Goal: Task Accomplishment & Management: Complete application form

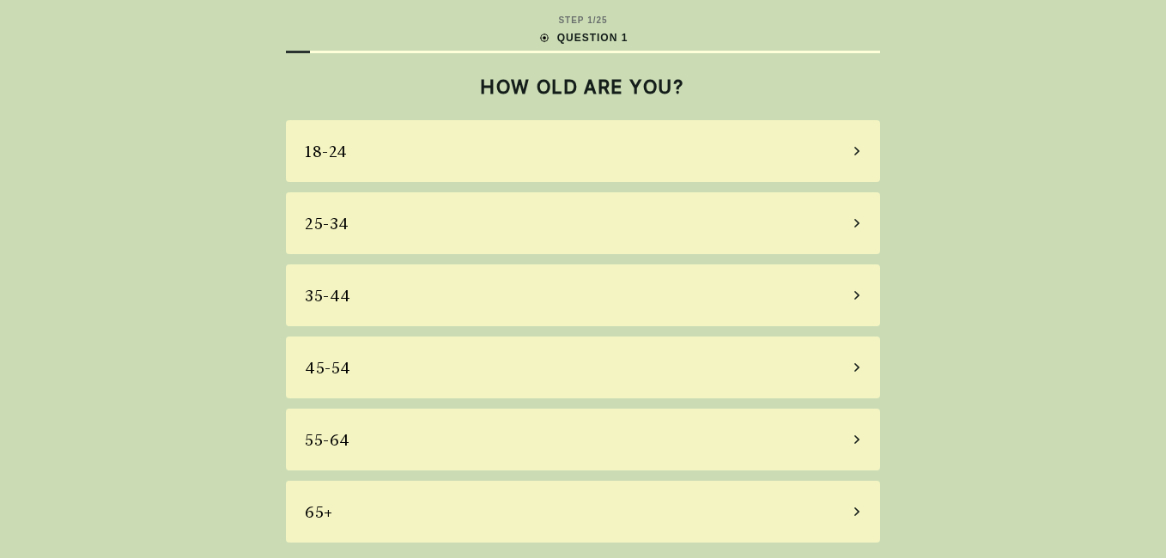
click at [434, 358] on div "45-54" at bounding box center [583, 368] width 594 height 62
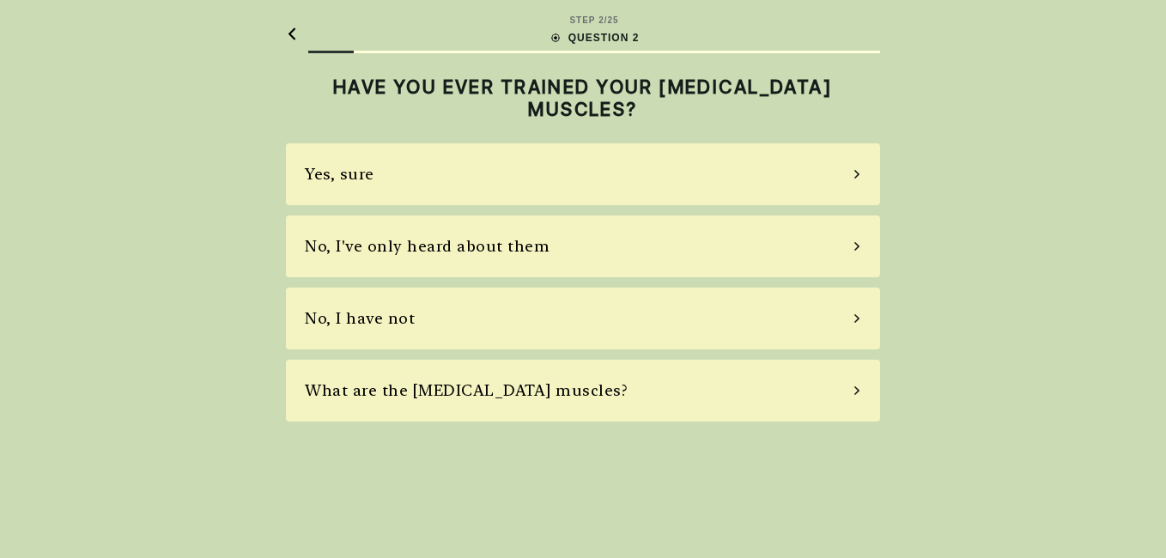
click at [412, 319] on div "No, I have not" at bounding box center [583, 319] width 594 height 62
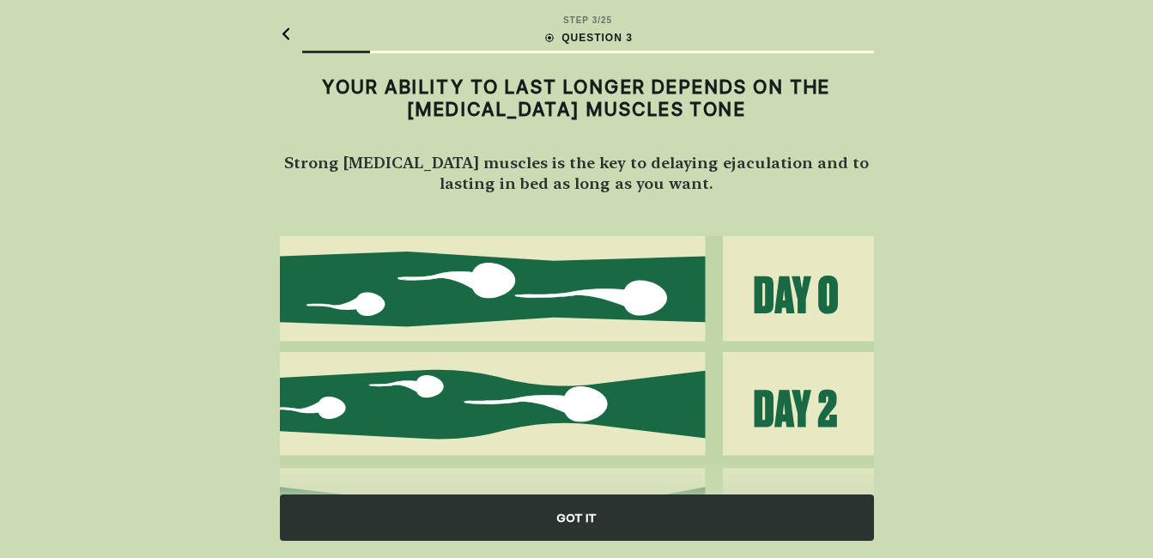
click at [613, 528] on div "GOT IT" at bounding box center [577, 518] width 594 height 46
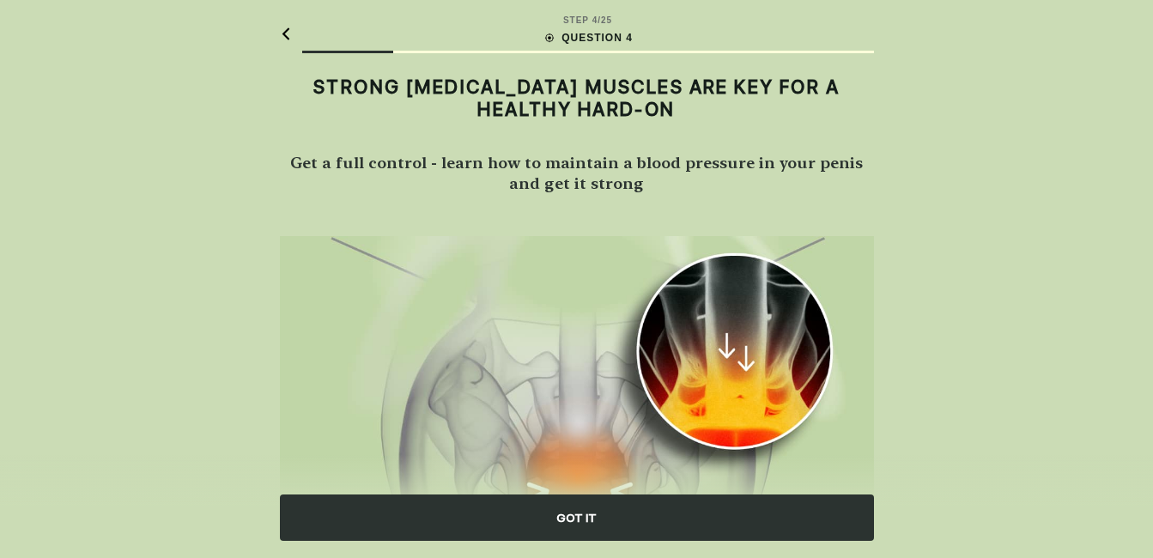
click at [599, 514] on div "GOT IT" at bounding box center [577, 518] width 594 height 46
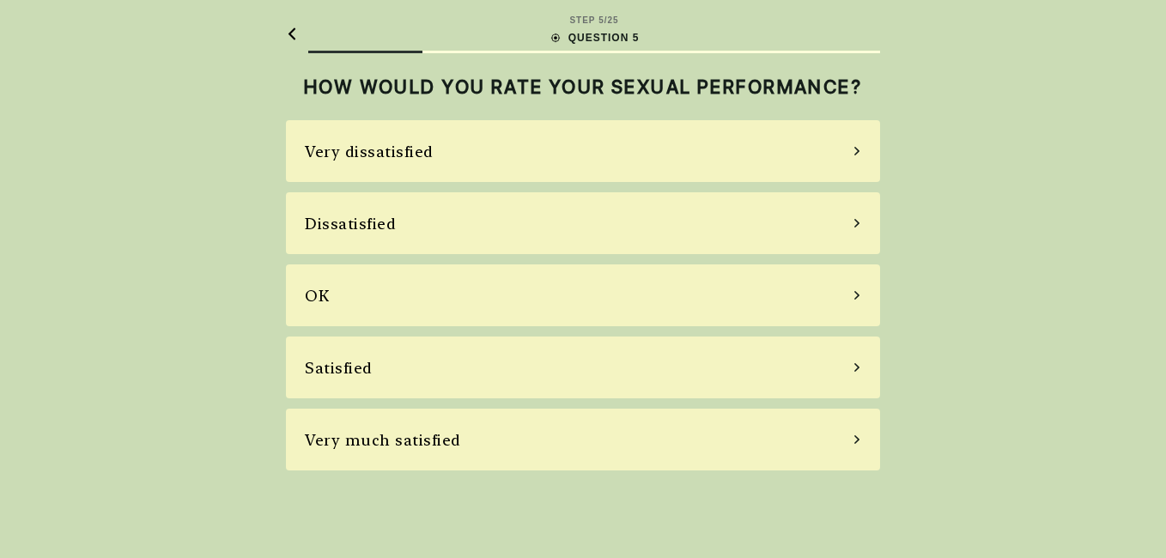
click at [515, 155] on div "Very dissatisfied" at bounding box center [583, 151] width 594 height 62
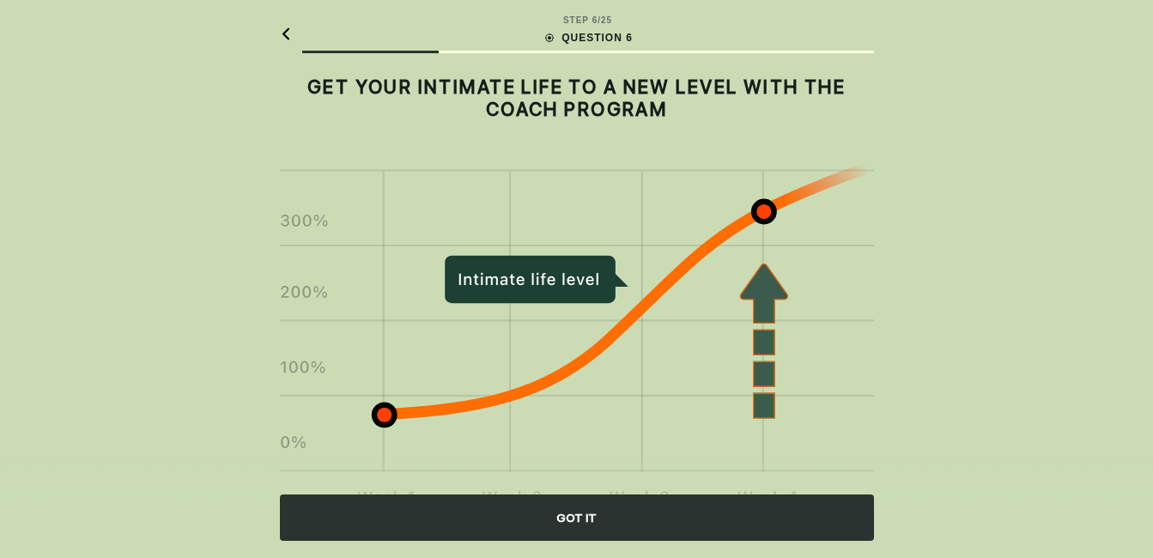
click at [593, 513] on div "GOT IT" at bounding box center [577, 518] width 594 height 46
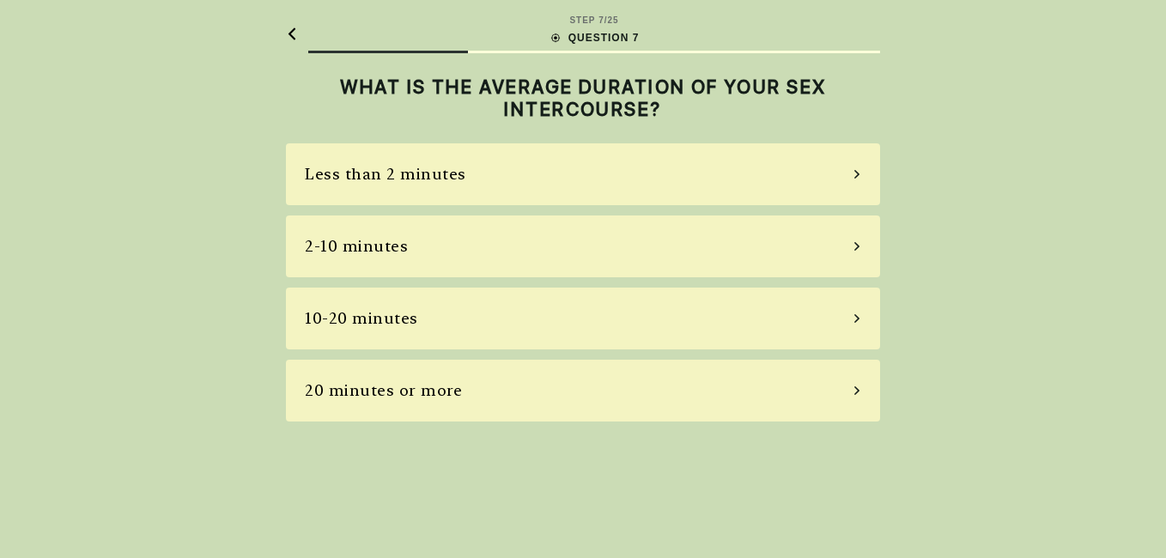
click at [453, 173] on div "Less than 2 minutes" at bounding box center [385, 173] width 161 height 23
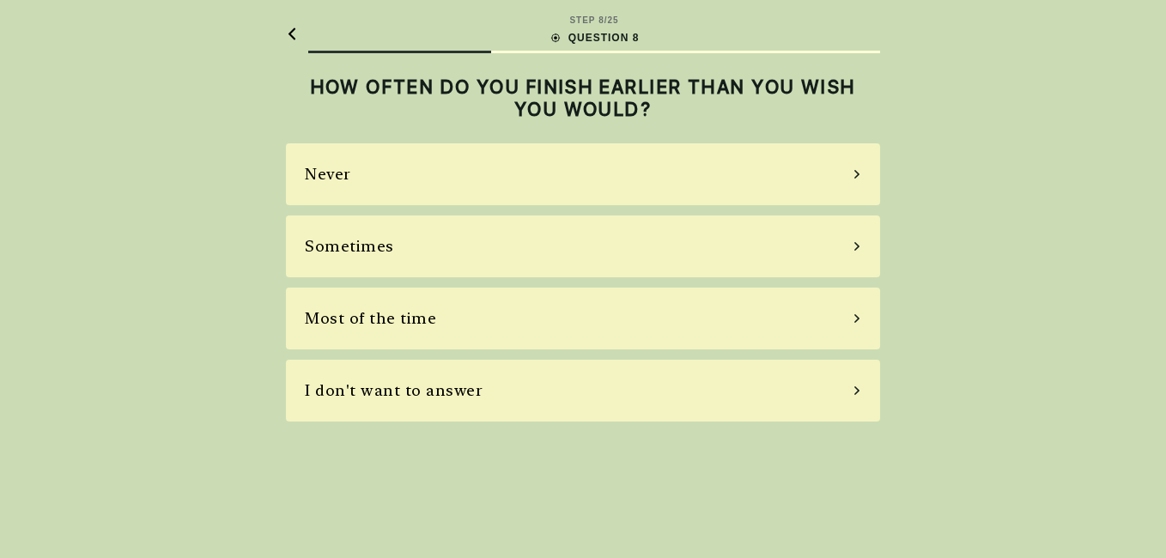
click at [419, 172] on div "Never" at bounding box center [583, 174] width 594 height 62
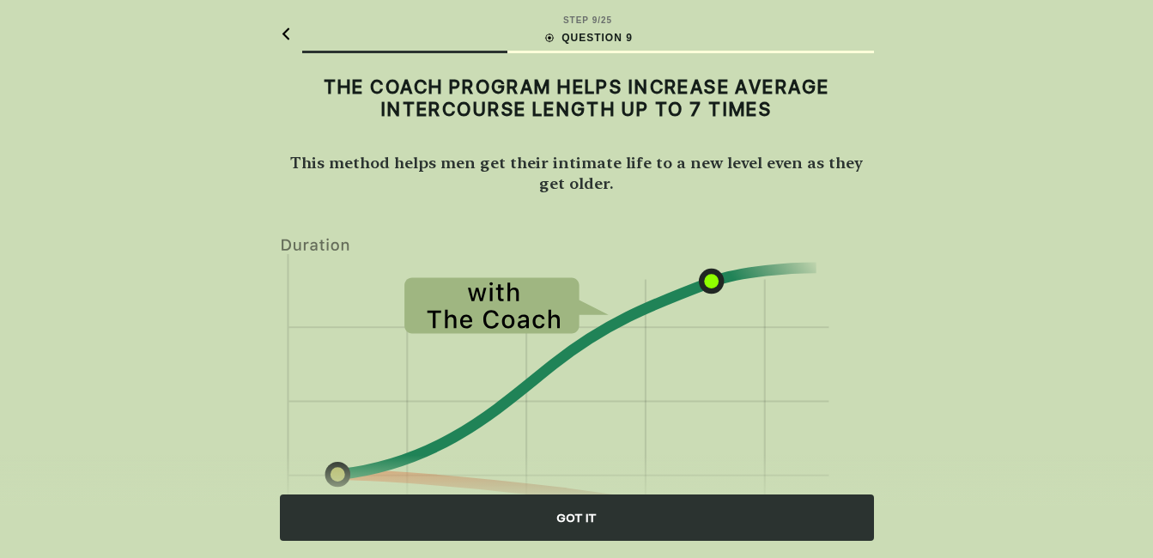
click at [583, 521] on div "GOT IT" at bounding box center [577, 518] width 594 height 46
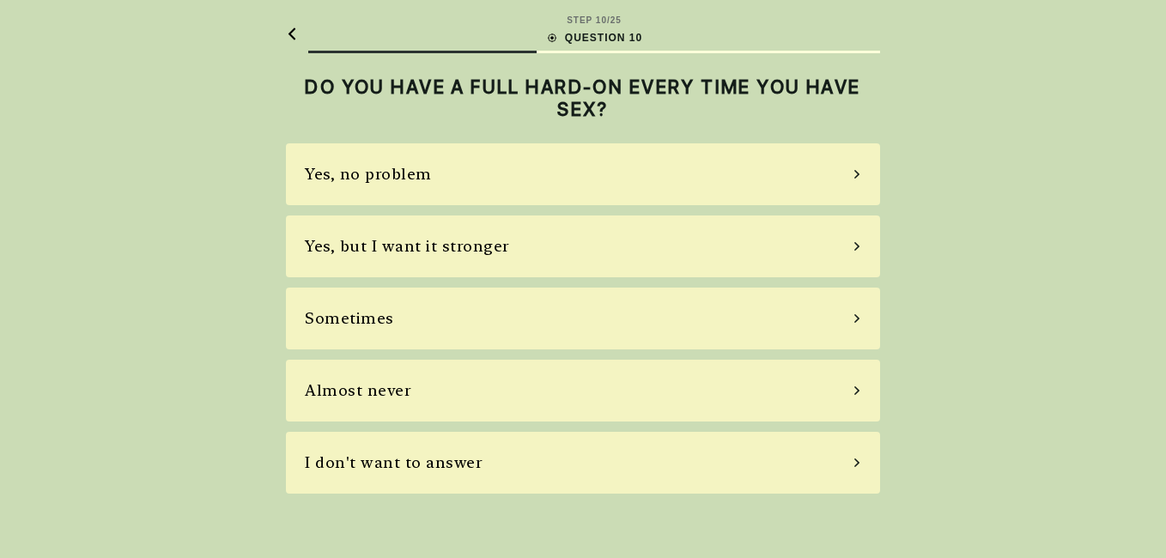
click at [455, 187] on div "Yes, no problem" at bounding box center [583, 174] width 594 height 62
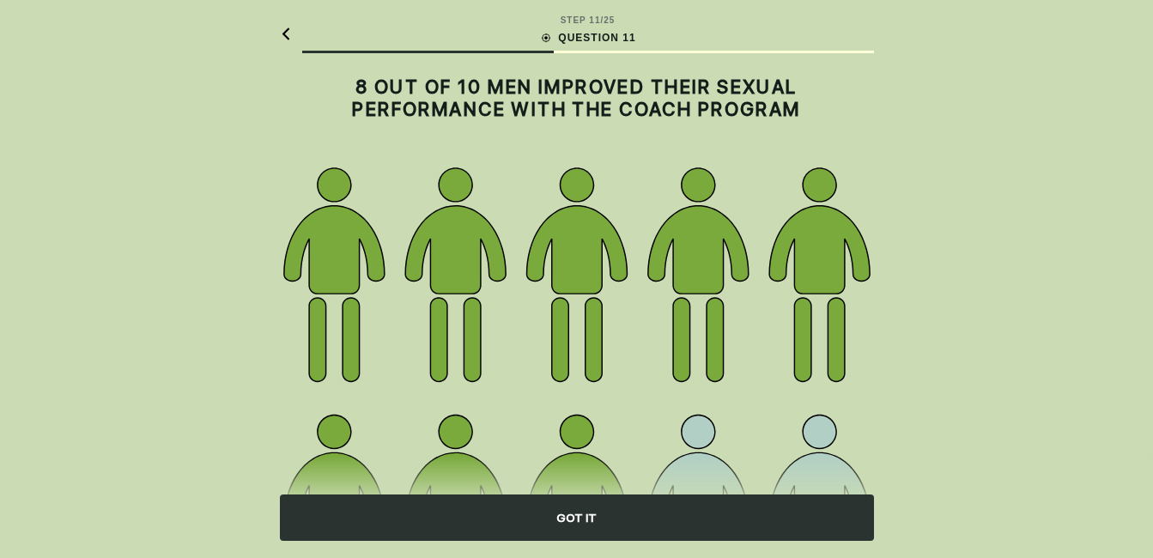
click at [581, 523] on div "GOT IT" at bounding box center [577, 518] width 594 height 46
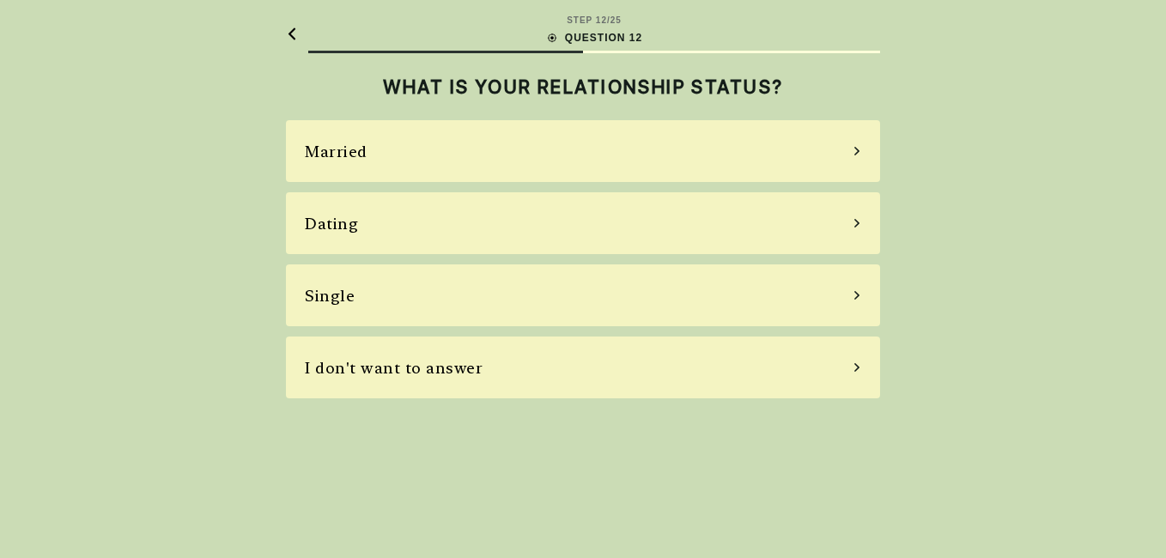
click at [487, 304] on div "Single" at bounding box center [583, 296] width 594 height 62
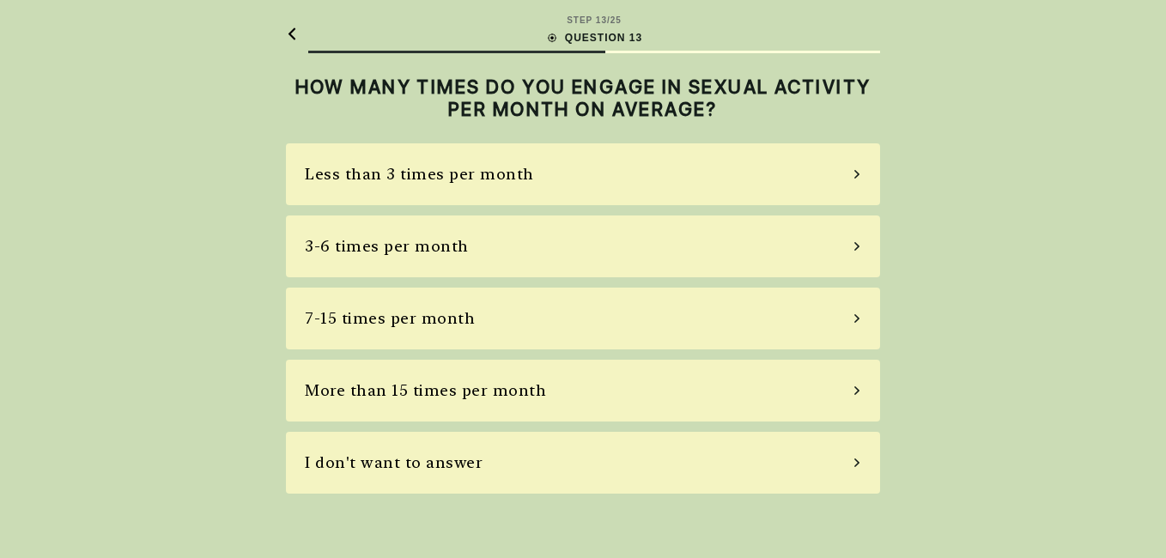
click at [482, 465] on div "I don't want to answer" at bounding box center [583, 463] width 594 height 62
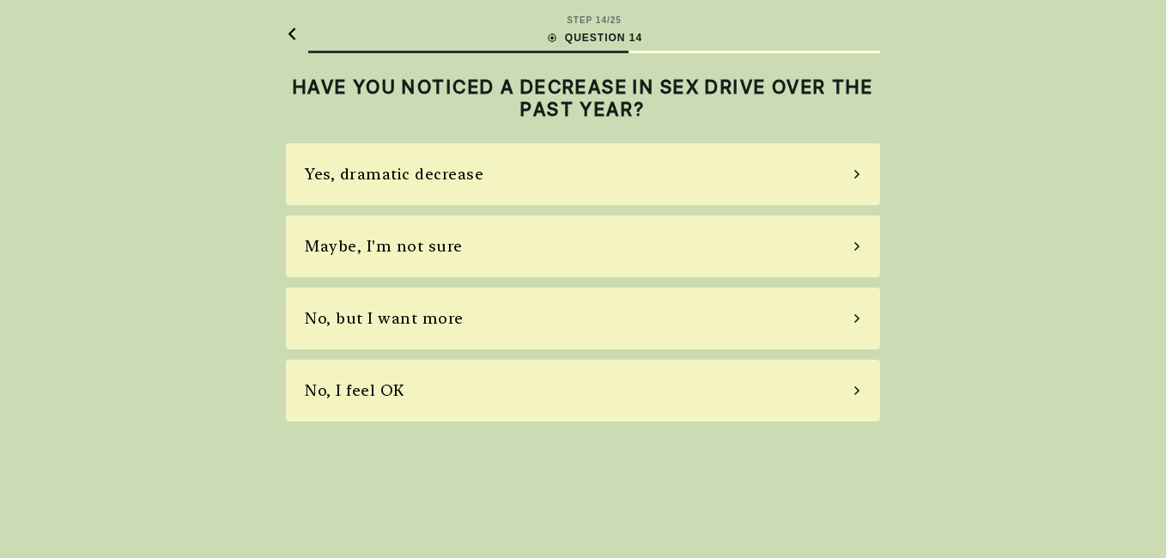
click at [479, 319] on div "No, but I want more" at bounding box center [583, 319] width 594 height 62
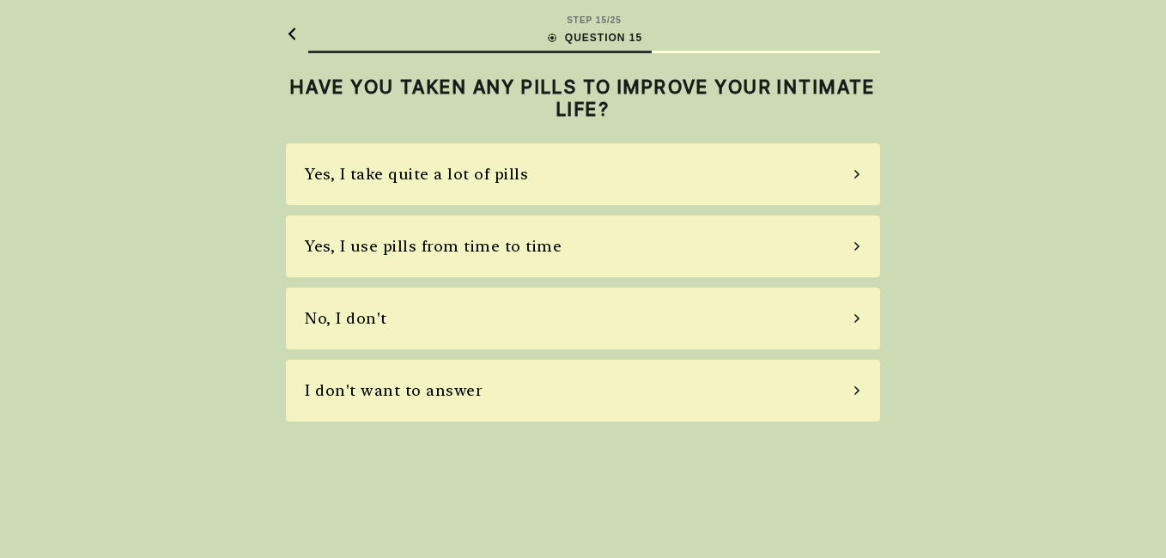
click at [427, 315] on div "No, I don't" at bounding box center [583, 319] width 594 height 62
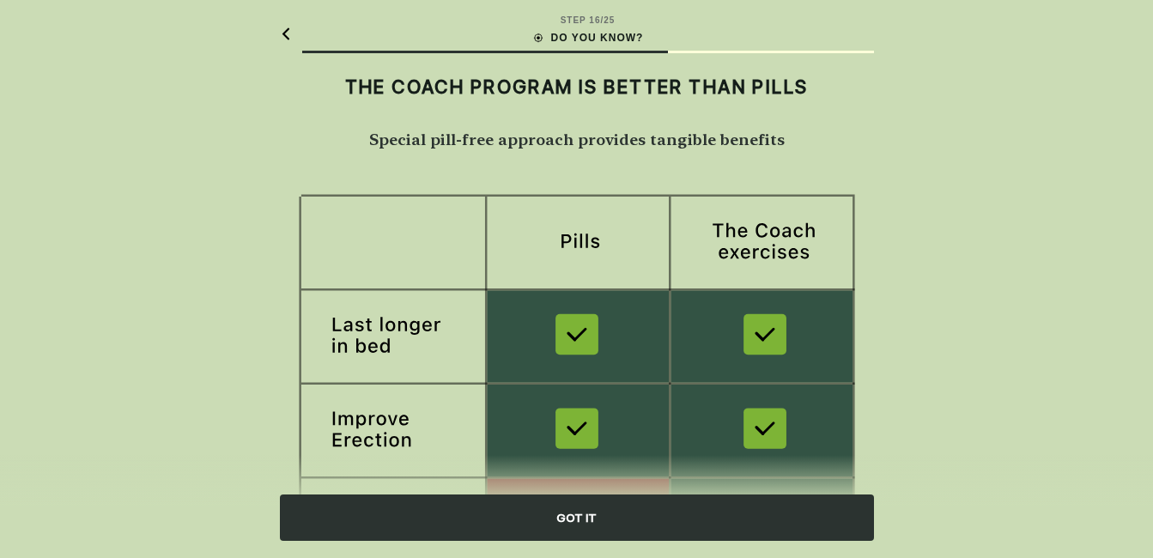
click at [589, 507] on div "GOT IT" at bounding box center [577, 518] width 594 height 46
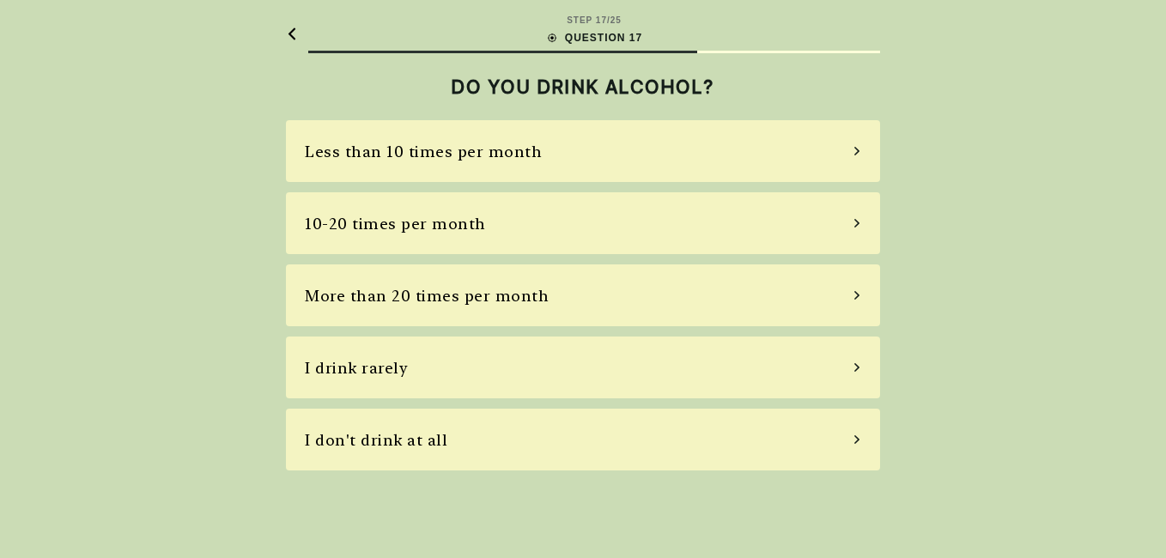
click at [449, 442] on div "I don't drink at all" at bounding box center [583, 440] width 594 height 62
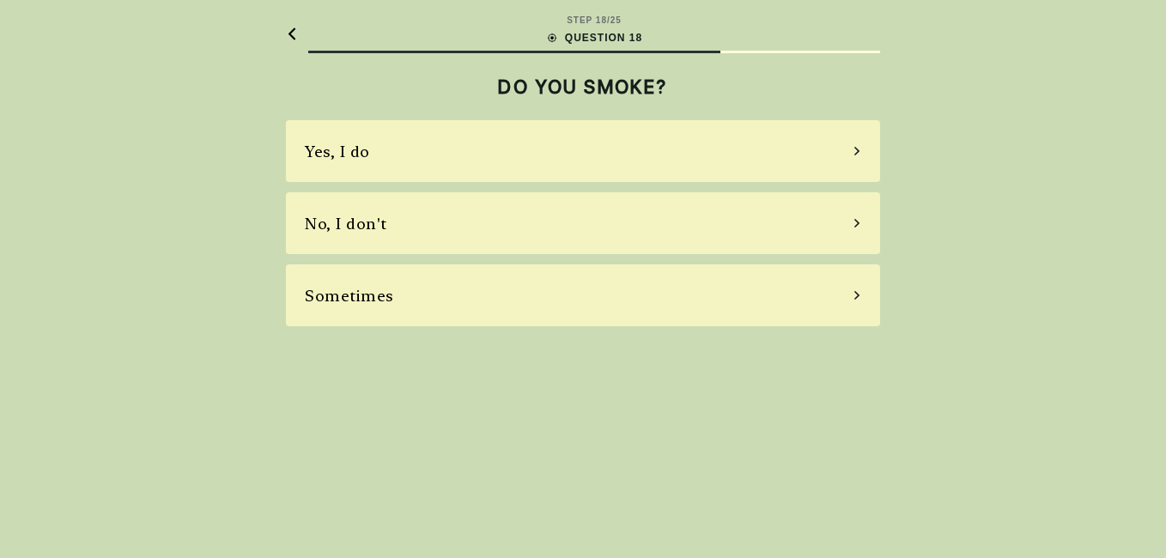
click at [445, 236] on div "No, I don't" at bounding box center [583, 223] width 594 height 62
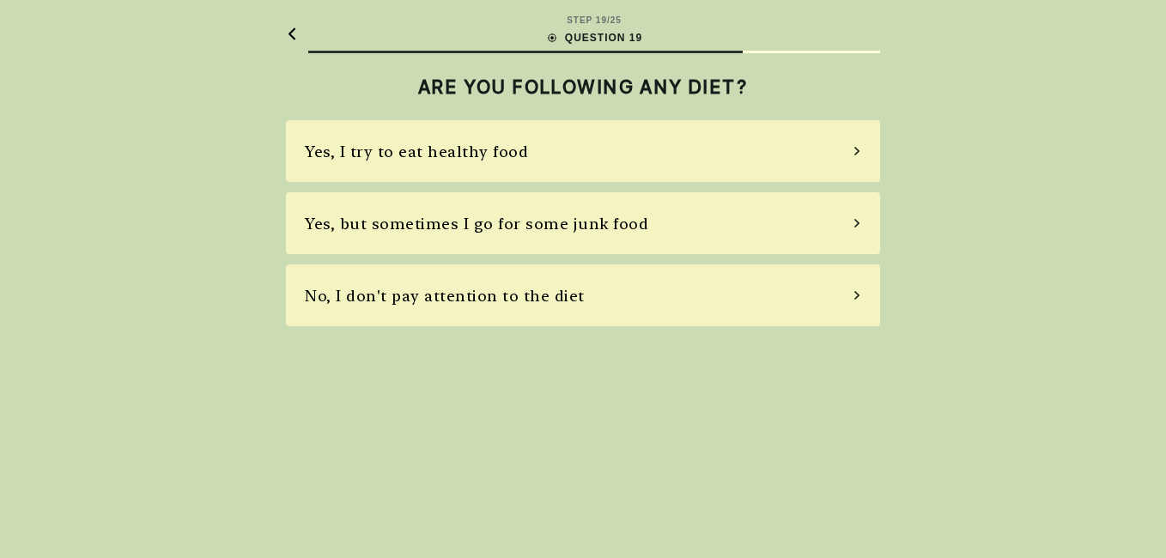
click at [483, 158] on div "Yes, I try to eat healthy food" at bounding box center [416, 151] width 223 height 23
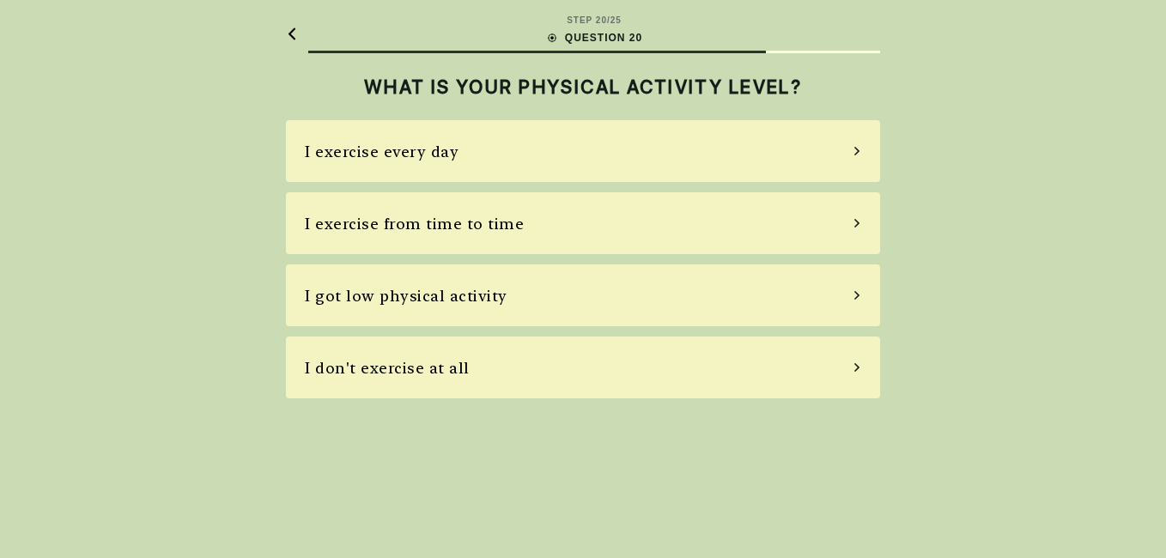
click at [448, 150] on div "I exercise every day" at bounding box center [382, 151] width 154 height 23
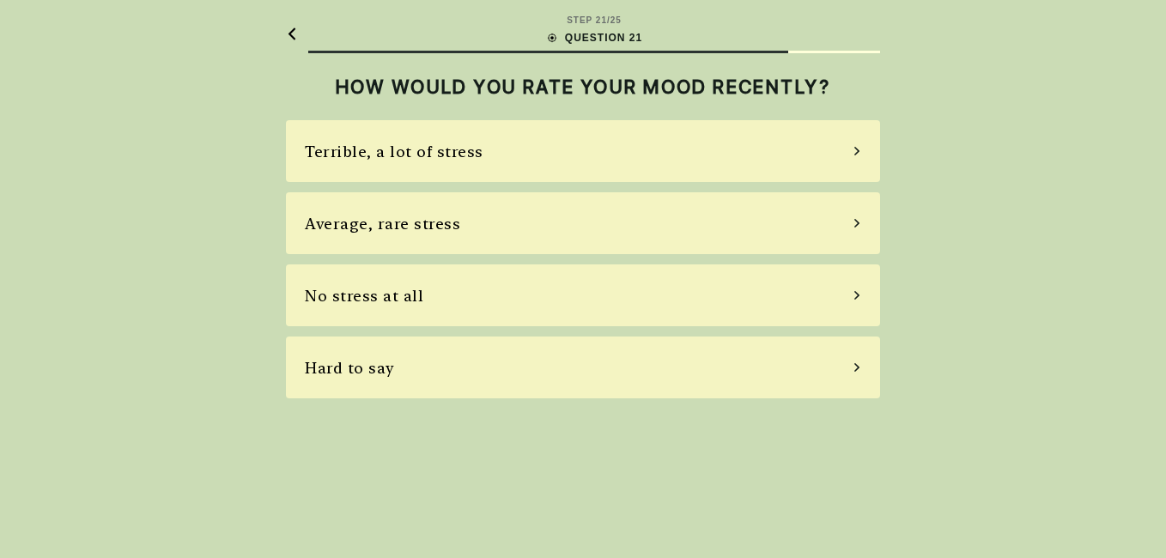
click at [379, 221] on div "Average, rare stress" at bounding box center [382, 223] width 155 height 23
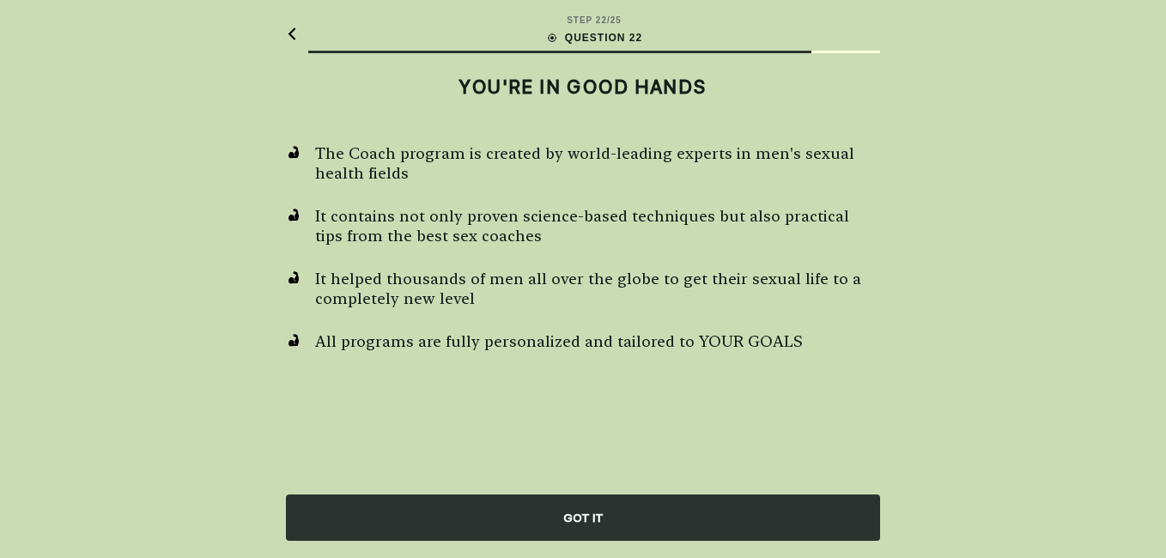
click at [587, 510] on div "GOT IT" at bounding box center [583, 518] width 594 height 46
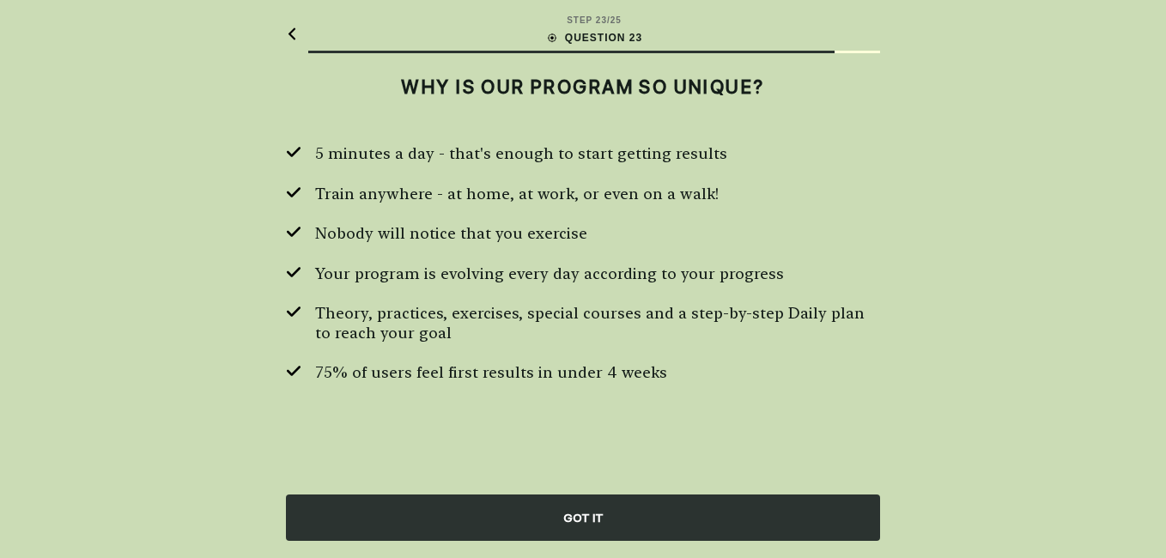
click at [587, 517] on div "GOT IT" at bounding box center [583, 518] width 594 height 46
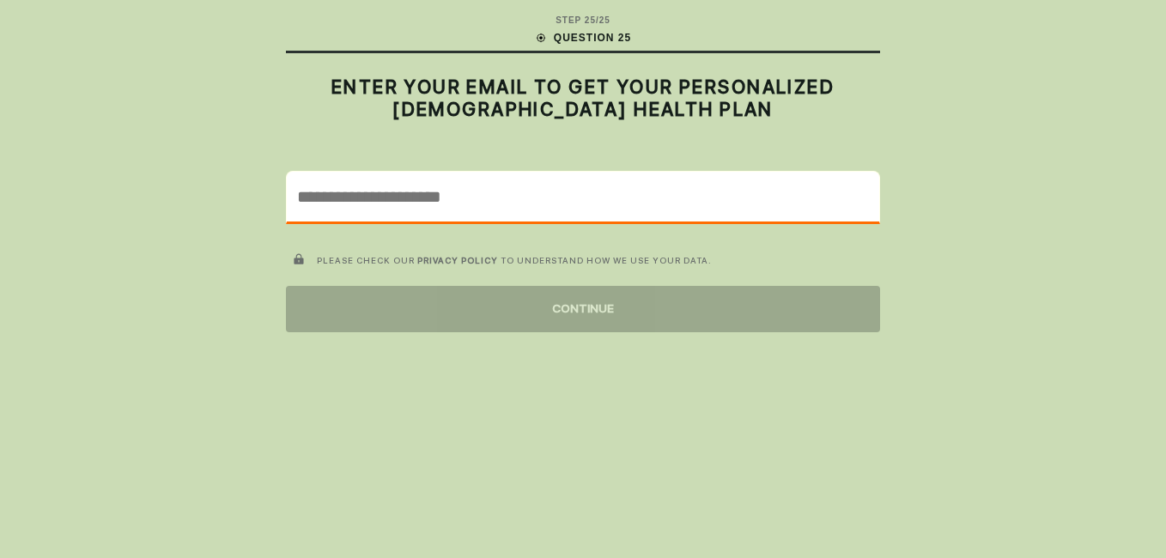
click at [476, 183] on input "email" at bounding box center [583, 197] width 593 height 50
type input "**********"
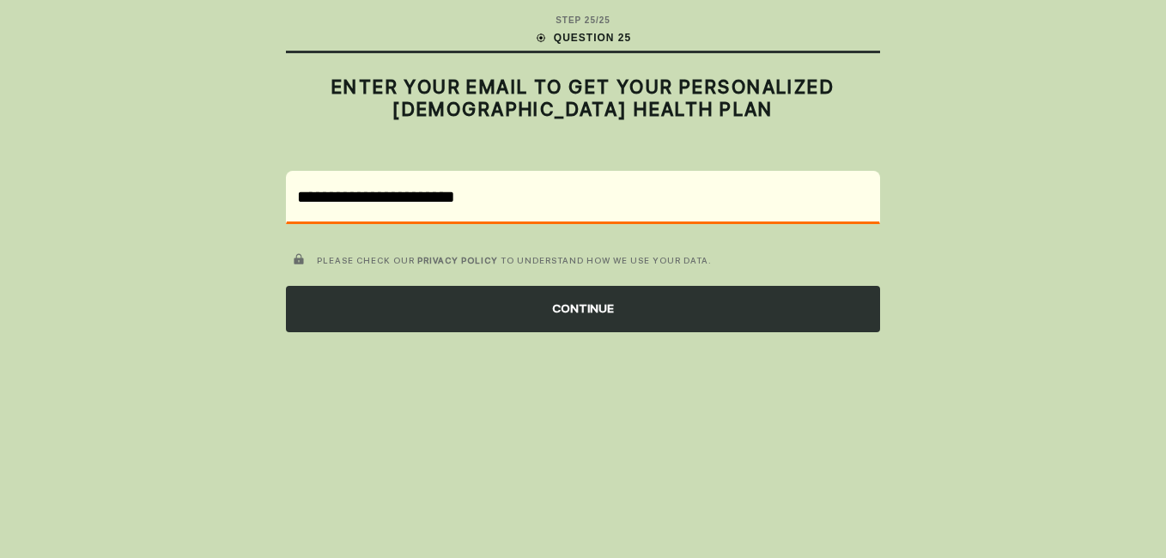
click at [588, 307] on div "CONTINUE" at bounding box center [583, 309] width 594 height 46
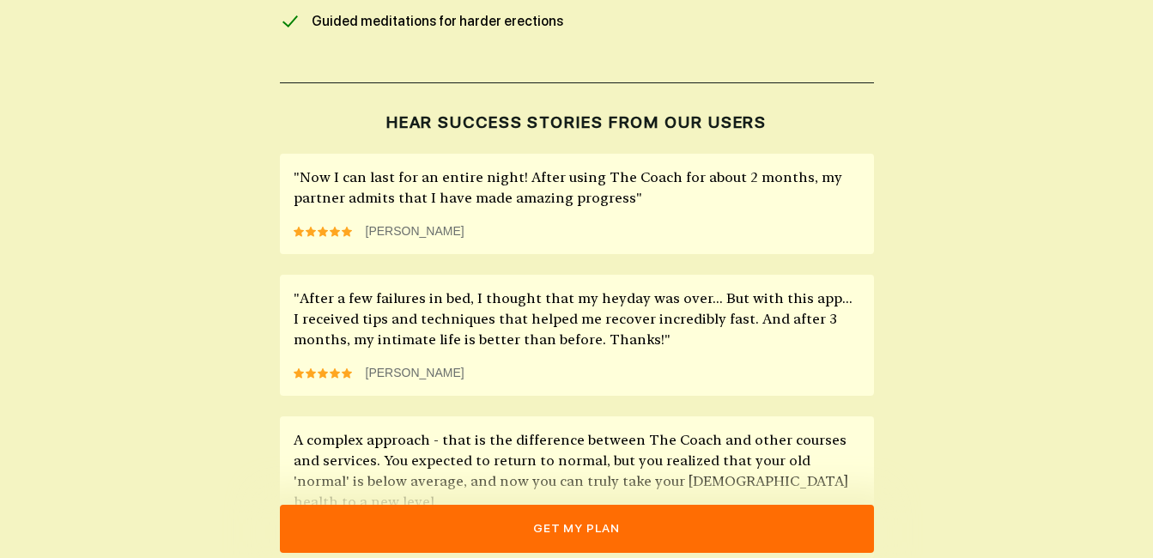
scroll to position [1340, 0]
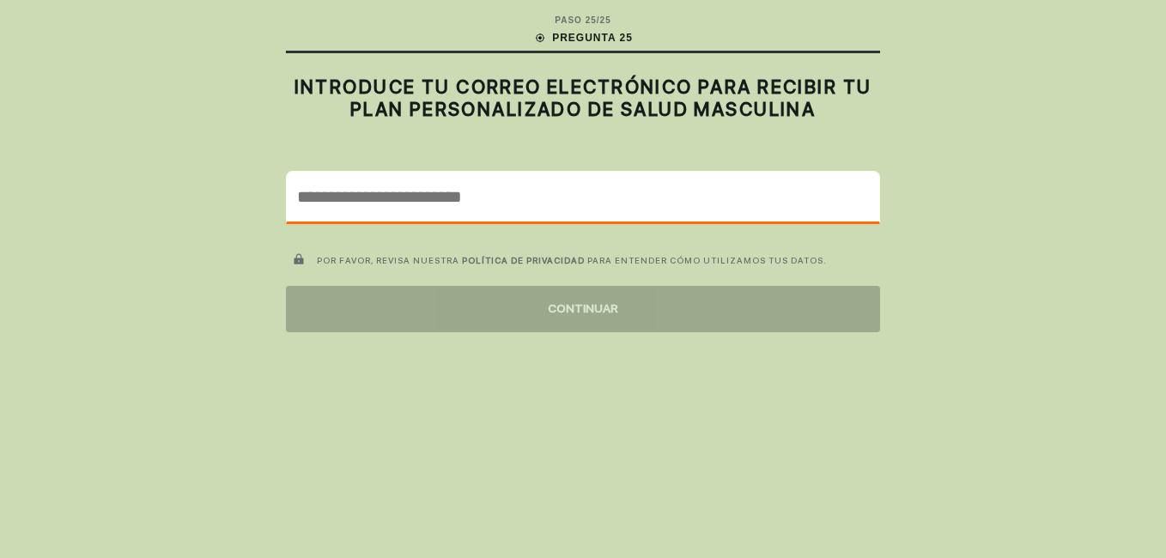
click at [554, 199] on input "email" at bounding box center [583, 197] width 593 height 50
type input "**********"
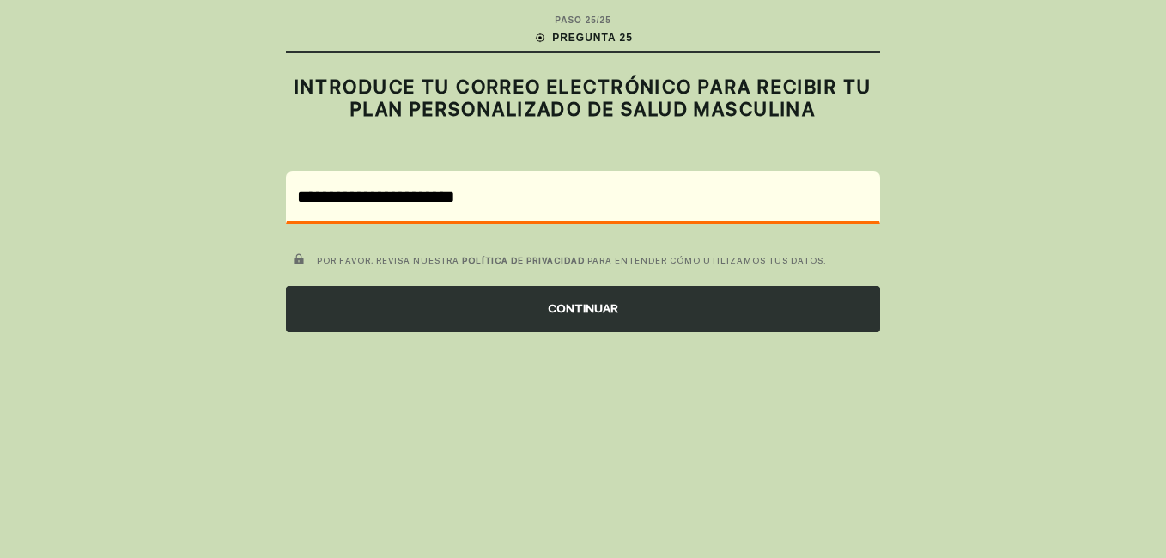
click at [588, 310] on div "CONTINUAR" at bounding box center [583, 309] width 594 height 46
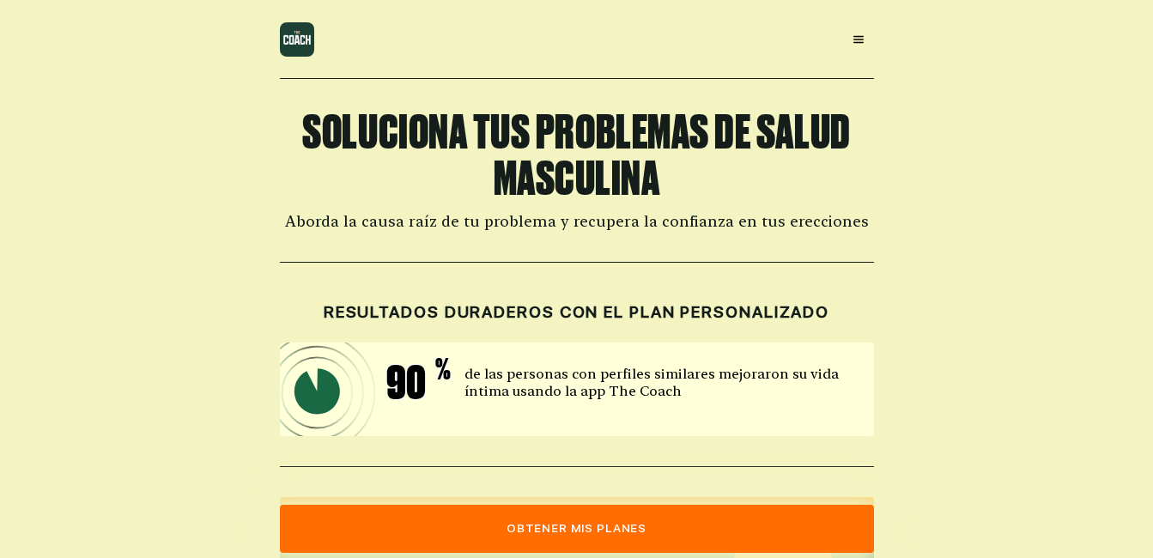
click at [295, 41] on img at bounding box center [297, 39] width 34 height 34
click at [853, 33] on icon at bounding box center [859, 40] width 14 height 14
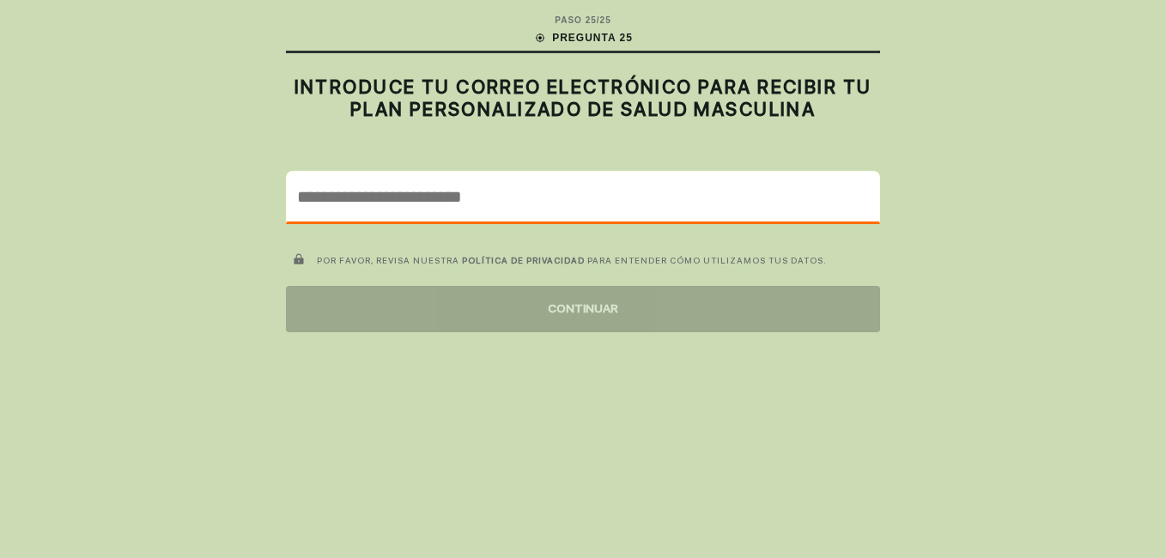
click at [631, 210] on input "email" at bounding box center [583, 197] width 593 height 50
type input "**********"
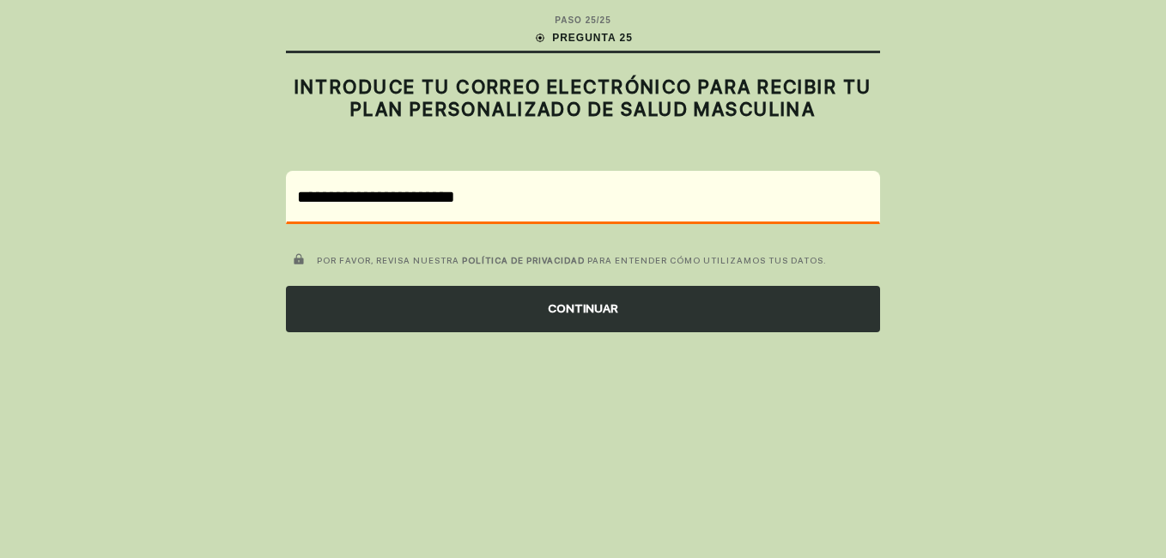
click at [533, 307] on div "CONTINUAR" at bounding box center [583, 309] width 594 height 46
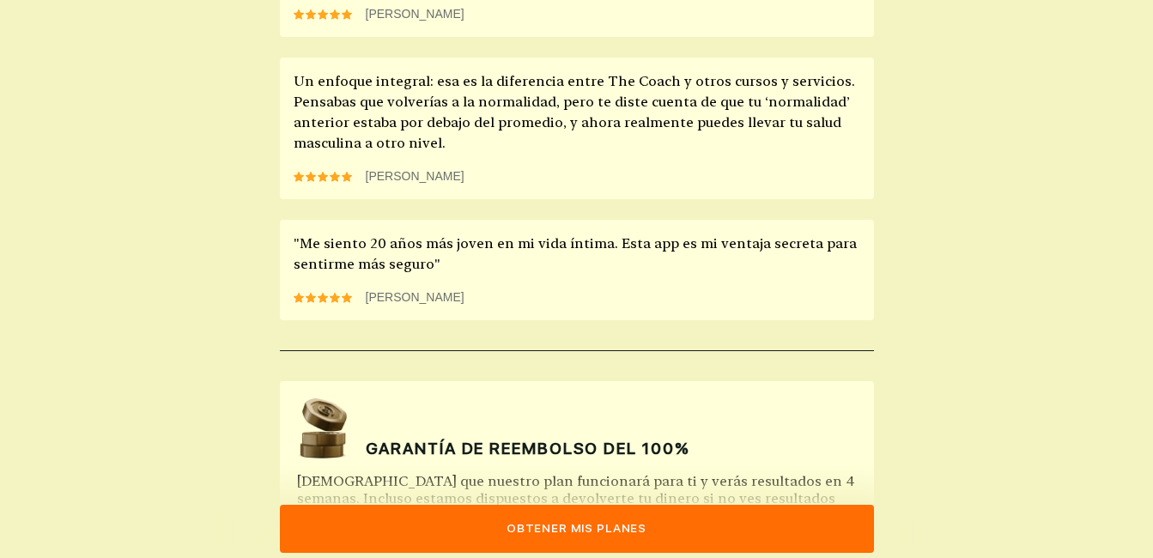
scroll to position [1695, 0]
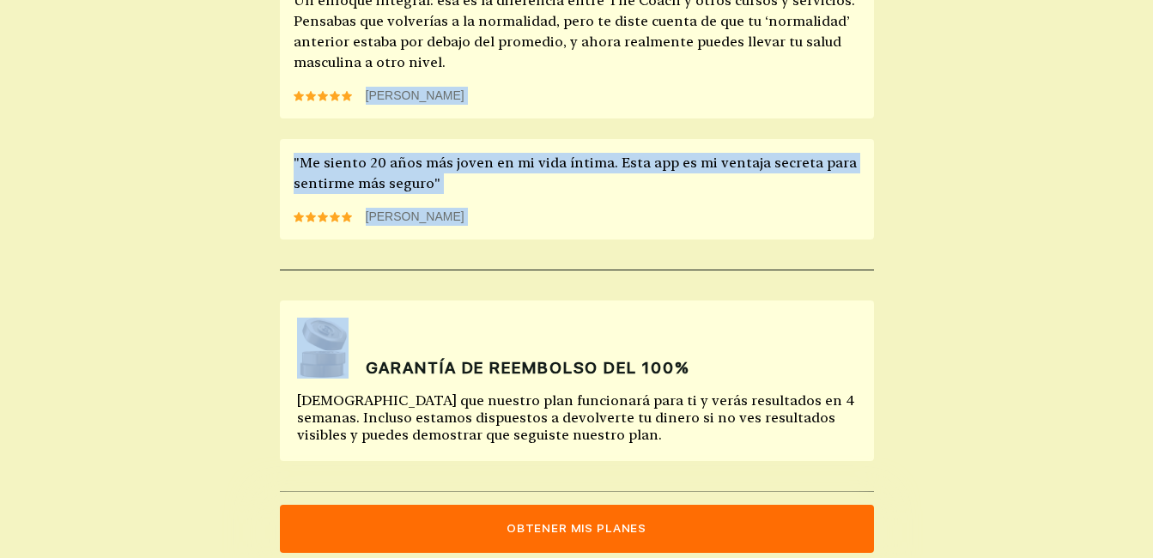
drag, startPoint x: 205, startPoint y: 254, endPoint x: 528, endPoint y: 28, distance: 394.1
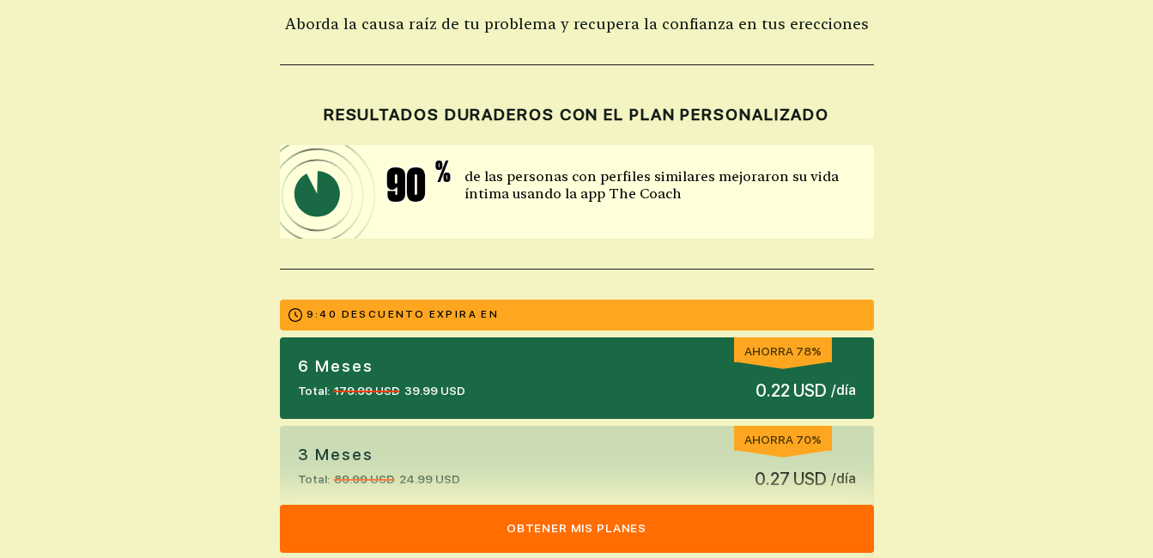
scroll to position [0, 0]
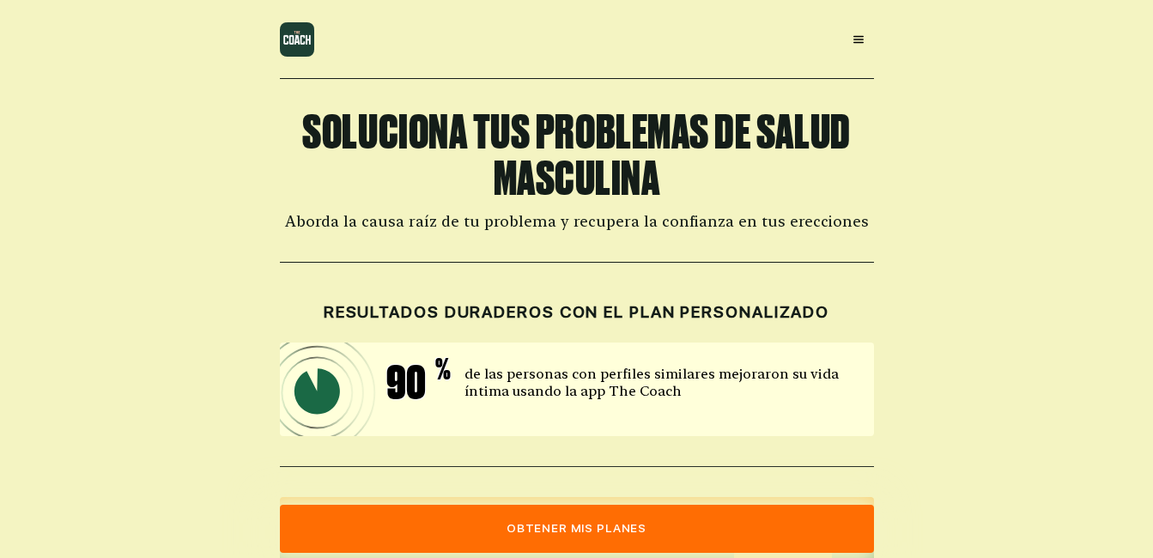
click at [859, 38] on icon at bounding box center [859, 40] width 14 height 14
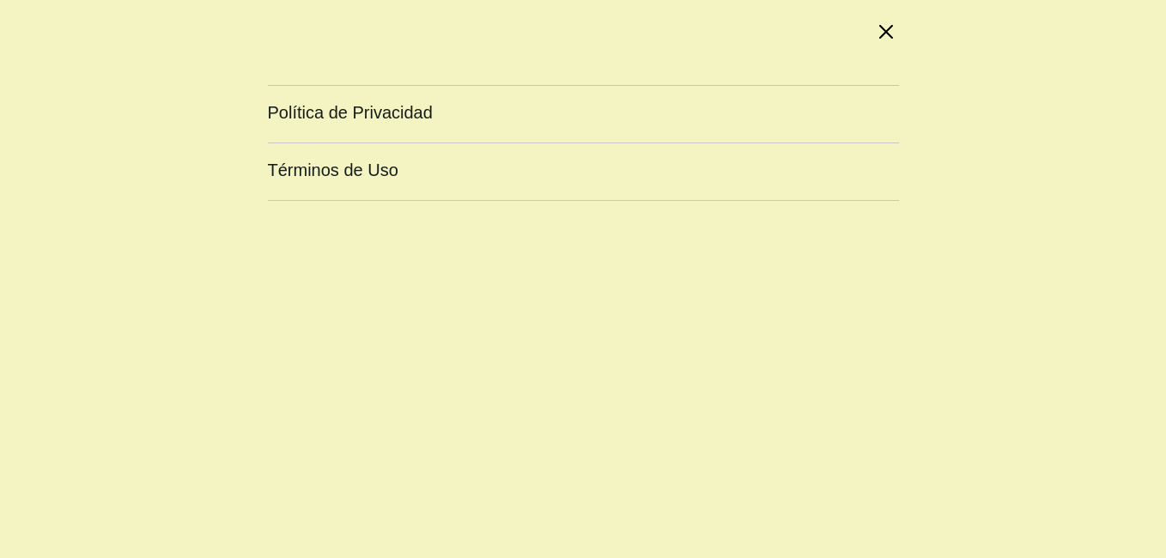
click at [891, 29] on icon at bounding box center [886, 32] width 14 height 14
